Goal: Complete application form

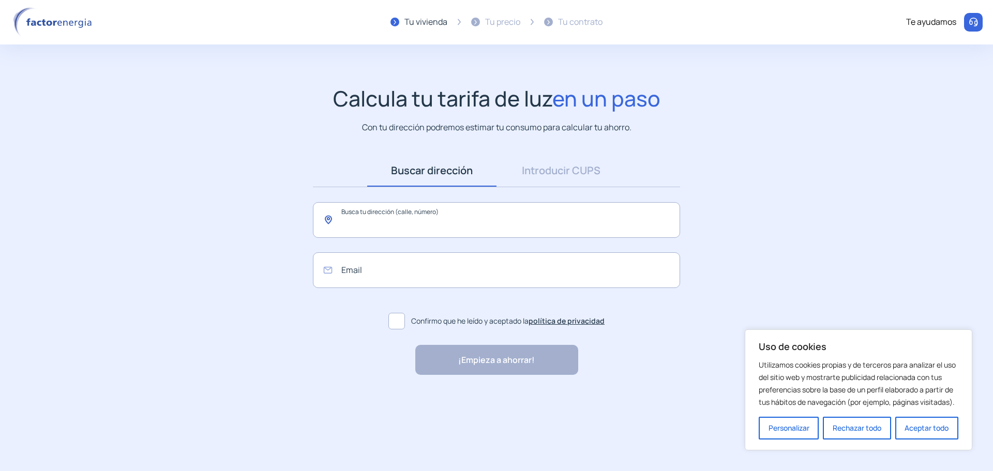
click at [430, 216] on input "text" at bounding box center [496, 220] width 367 height 36
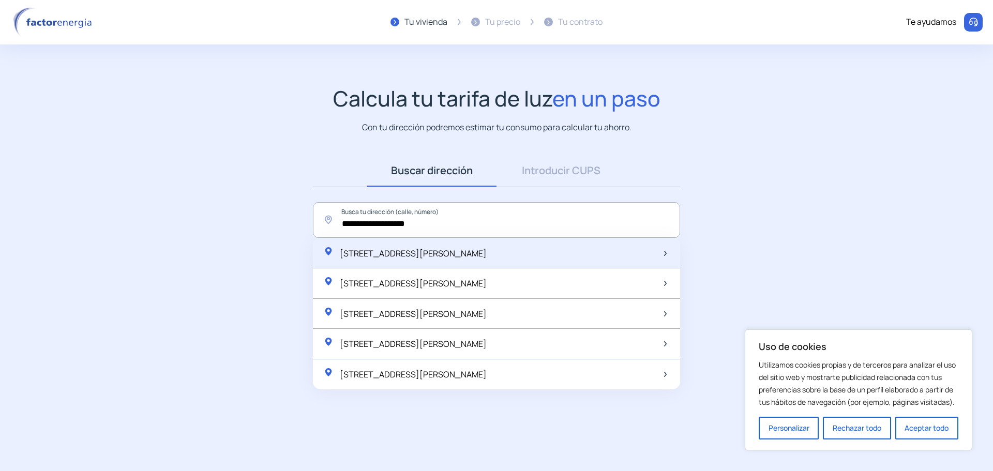
click at [432, 253] on span "[STREET_ADDRESS][PERSON_NAME]" at bounding box center [413, 253] width 147 height 11
type input "**********"
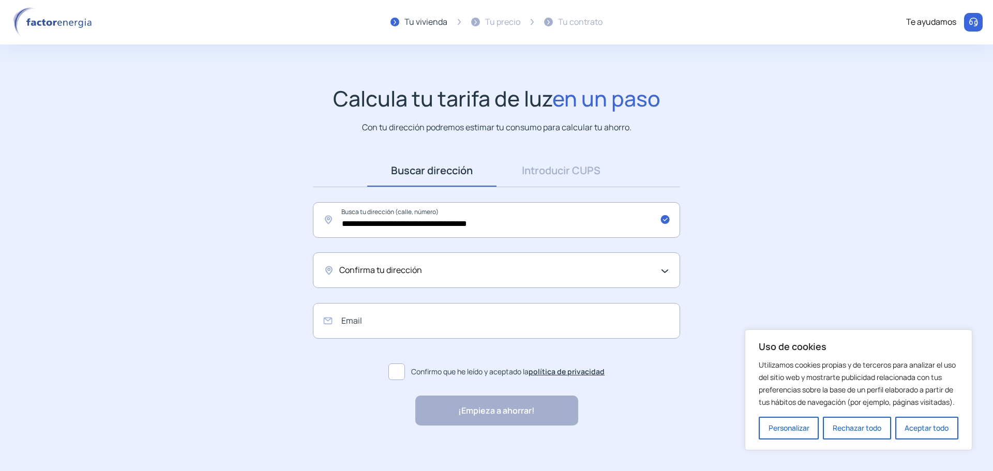
click at [429, 282] on div "Confirma tu dirección" at bounding box center [496, 270] width 367 height 36
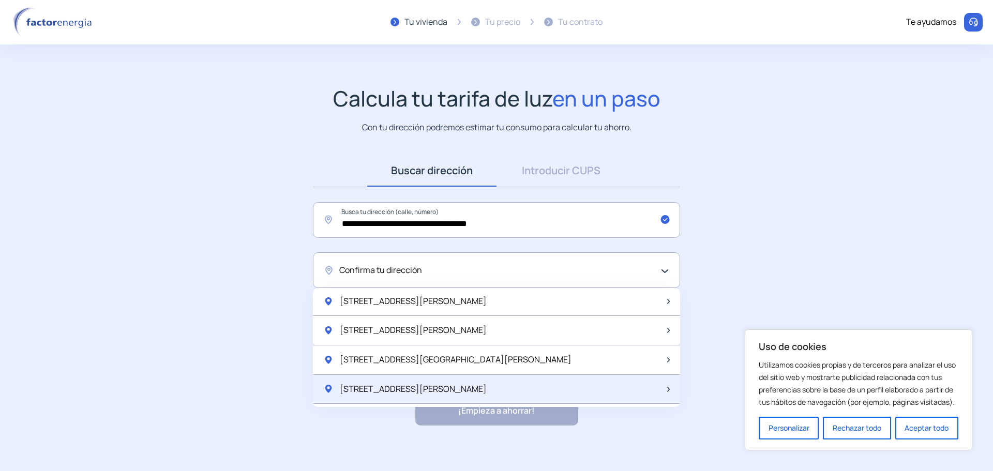
scroll to position [908, 0]
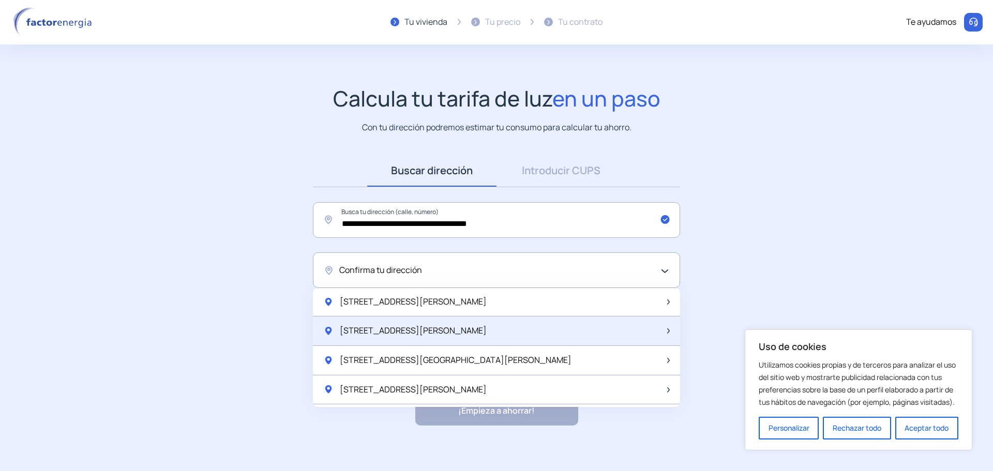
click at [445, 330] on div "[STREET_ADDRESS][PERSON_NAME]" at bounding box center [496, 330] width 367 height 29
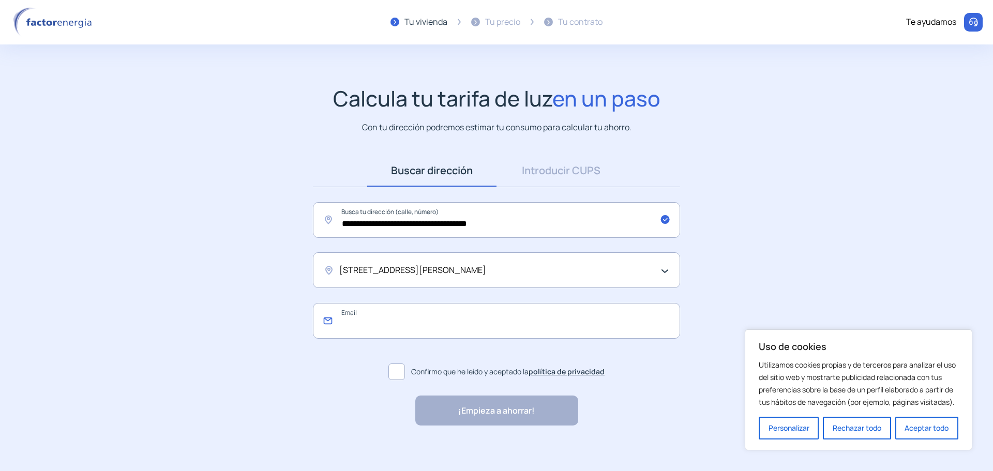
click at [385, 321] on input "email" at bounding box center [496, 321] width 367 height 36
click at [387, 323] on input "email" at bounding box center [496, 321] width 367 height 36
type input "**********"
drag, startPoint x: 641, startPoint y: 362, endPoint x: 632, endPoint y: 377, distance: 17.8
click at [641, 362] on label "Confirmo que he leído y aceptado la política de privacidad" at bounding box center [496, 371] width 367 height 25
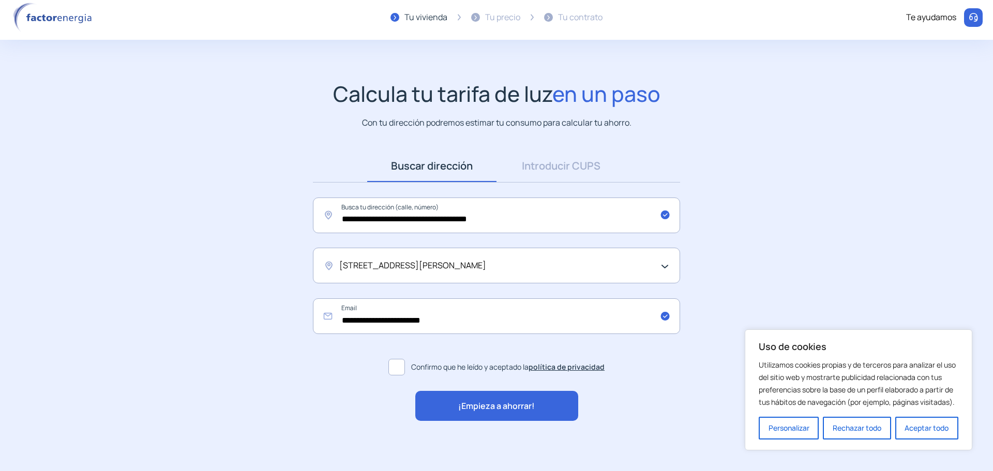
scroll to position [6, 0]
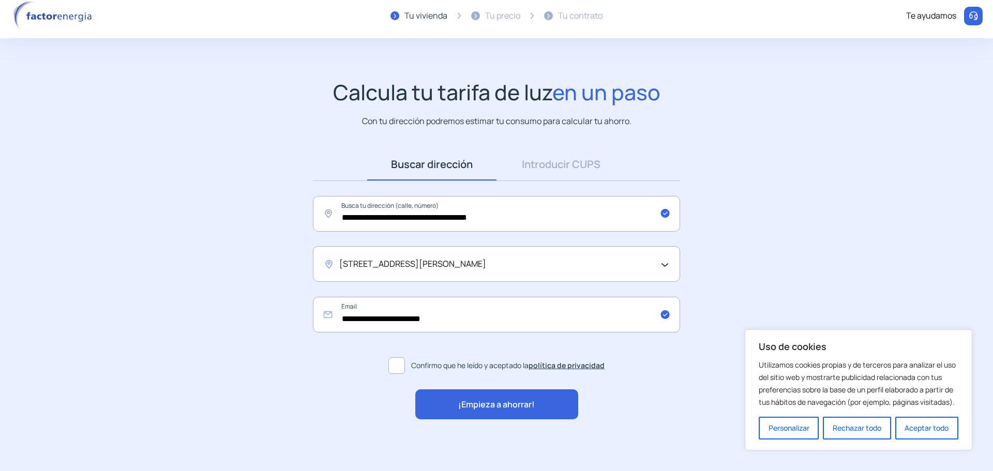
click at [494, 265] on div "[STREET_ADDRESS][PERSON_NAME]" at bounding box center [493, 264] width 309 height 13
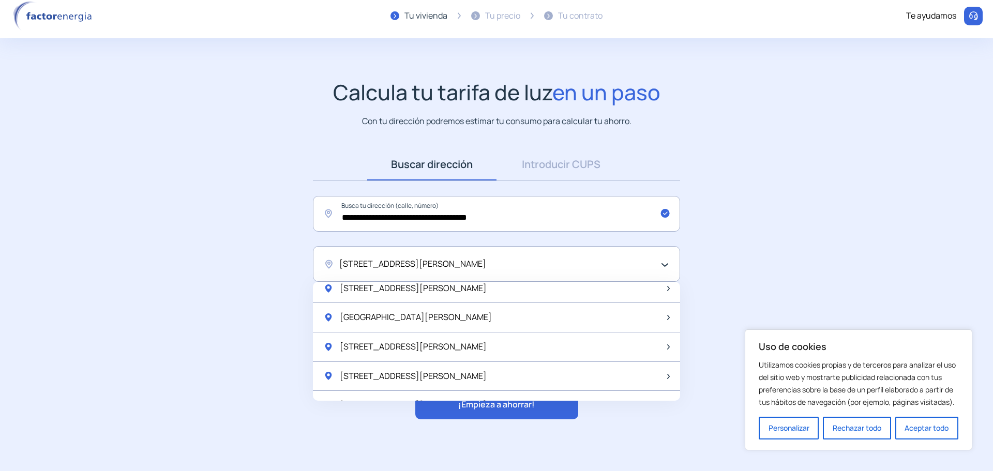
scroll to position [1373, 0]
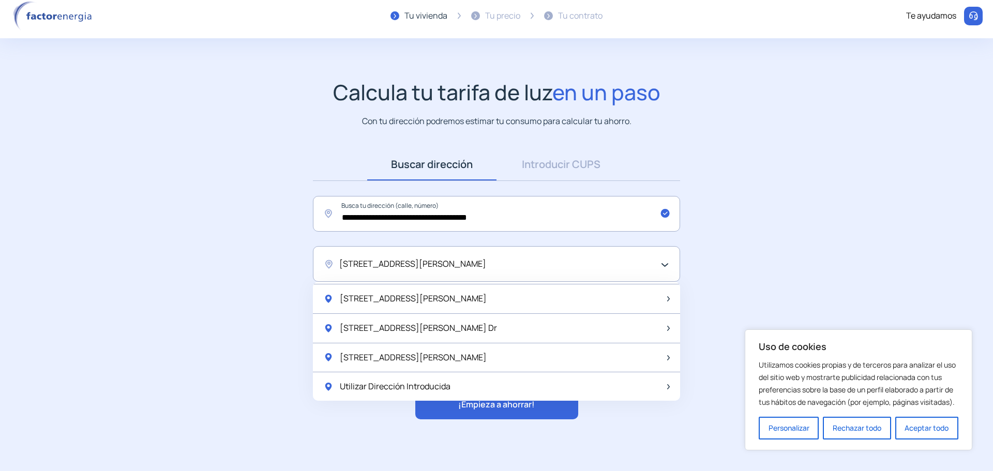
click at [668, 408] on div "¡Empieza a ahorrar! "Excelente servicio y atención al cliente" "Respeto por el …" at bounding box center [497, 404] width 388 height 30
click at [524, 406] on span "¡Empieza a ahorrar!" at bounding box center [496, 404] width 77 height 13
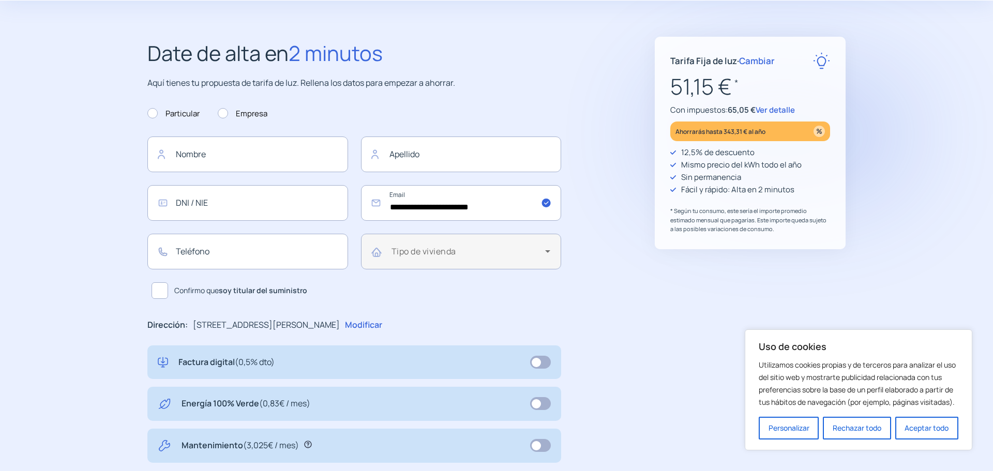
scroll to position [155, 0]
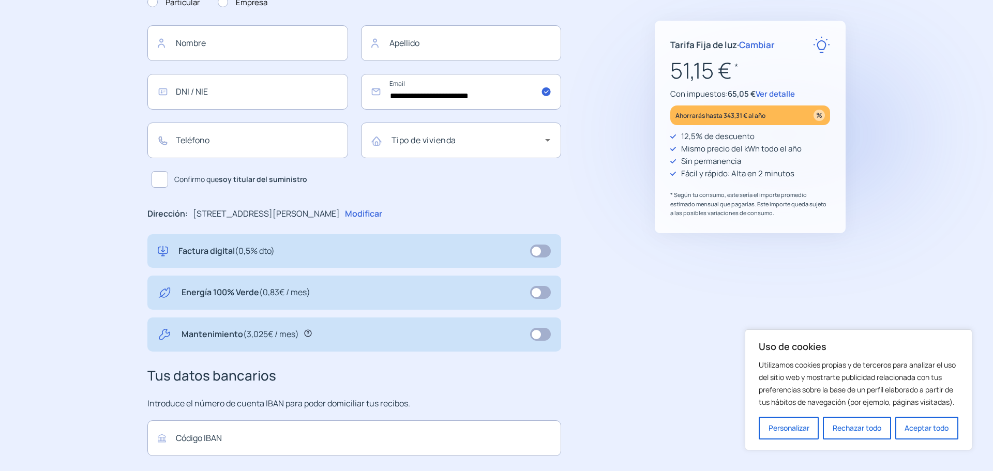
click at [536, 254] on span at bounding box center [540, 251] width 21 height 13
click at [535, 254] on span at bounding box center [540, 251] width 21 height 13
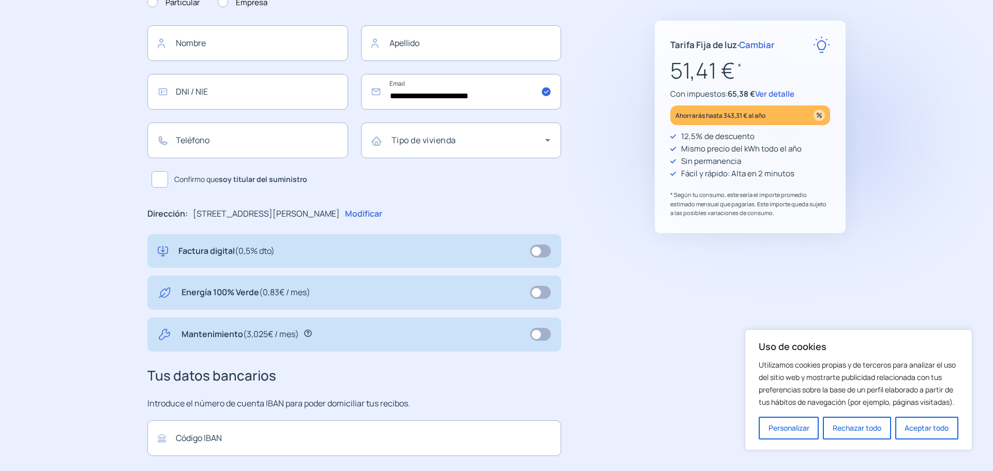
click at [535, 254] on span at bounding box center [540, 251] width 21 height 13
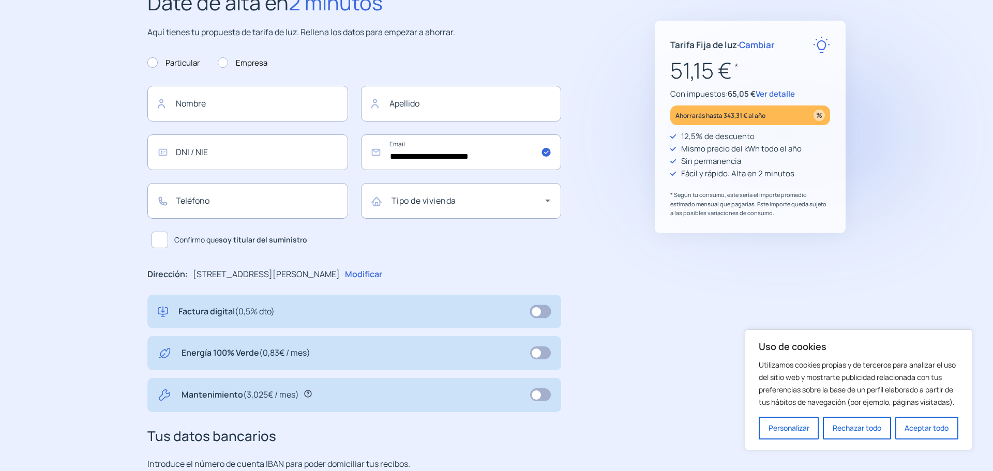
scroll to position [0, 0]
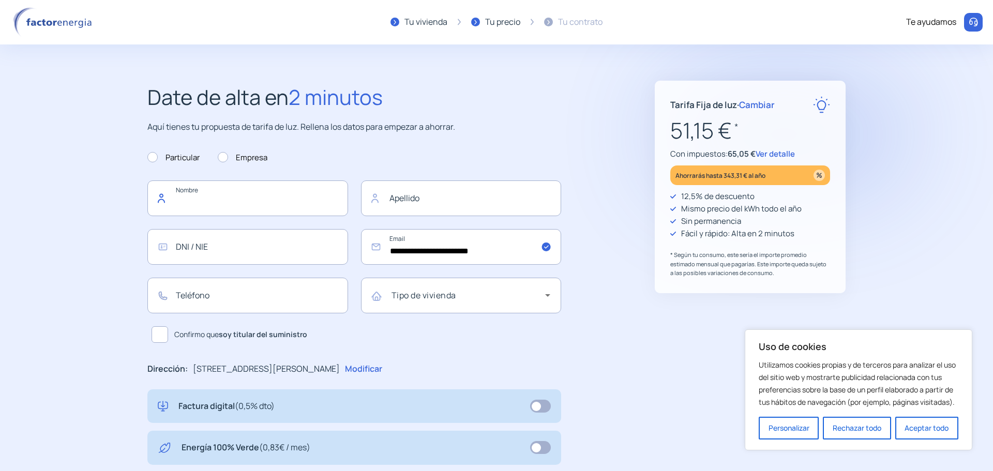
click at [226, 195] on input "text" at bounding box center [247, 198] width 201 height 36
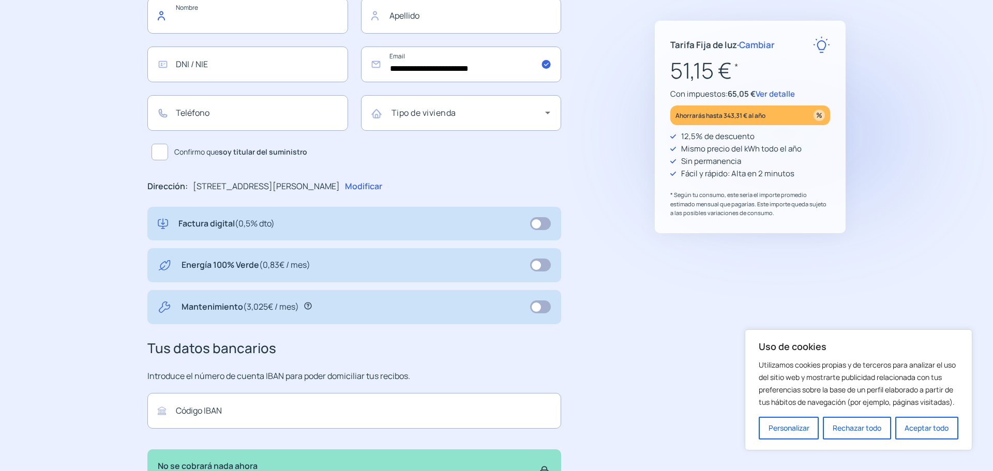
scroll to position [138, 0]
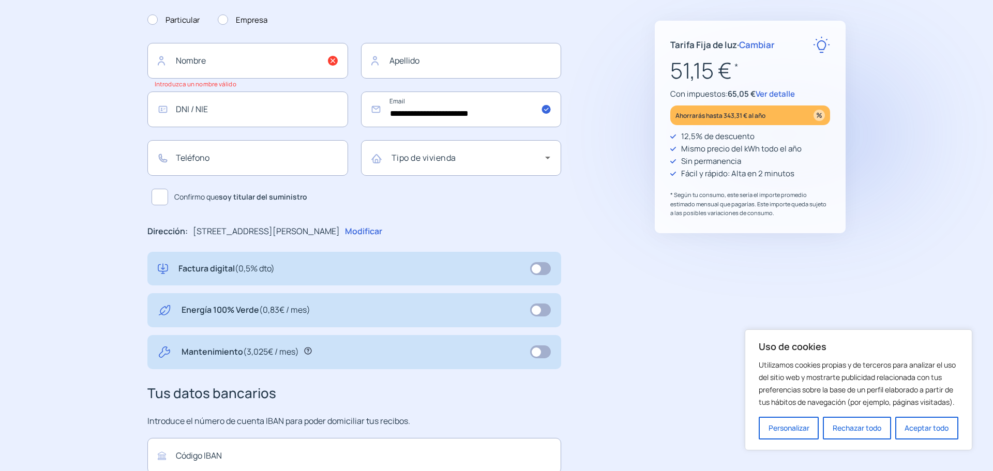
click at [537, 313] on span at bounding box center [540, 310] width 21 height 13
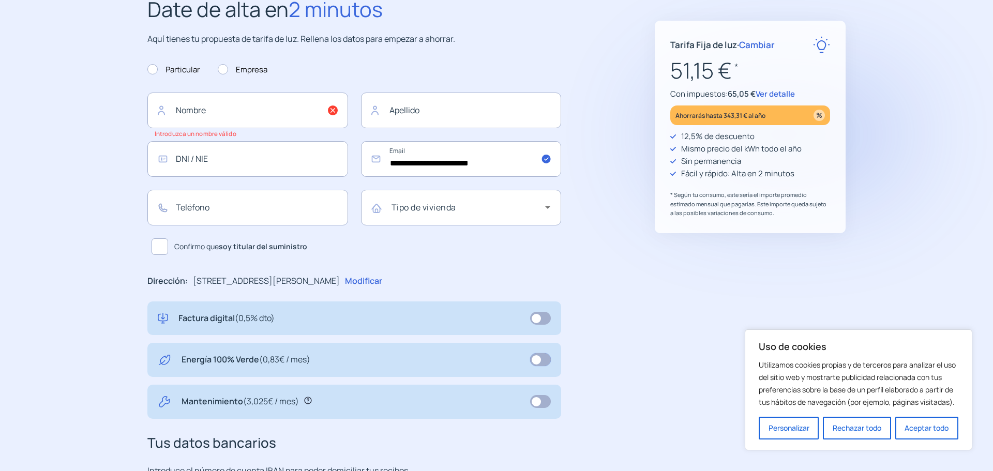
scroll to position [0, 0]
